Goal: Task Accomplishment & Management: Use online tool/utility

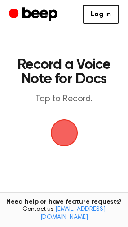
click at [60, 128] on span "button" at bounding box center [64, 132] width 25 height 25
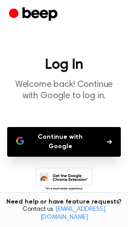
click at [92, 130] on button "Continue with Google" at bounding box center [64, 142] width 114 height 30
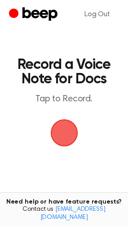
click at [58, 127] on span "button" at bounding box center [63, 132] width 27 height 27
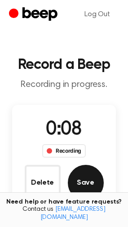
click at [79, 184] on button "Save" at bounding box center [86, 183] width 36 height 36
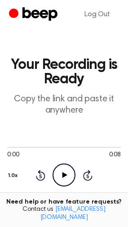
click at [69, 175] on icon "Play Audio" at bounding box center [64, 174] width 23 height 23
click at [68, 175] on icon "Pause Audio" at bounding box center [64, 174] width 23 height 23
click at [108, 17] on link "Log Out" at bounding box center [98, 15] width 44 height 22
